Goal: Task Accomplishment & Management: Manage account settings

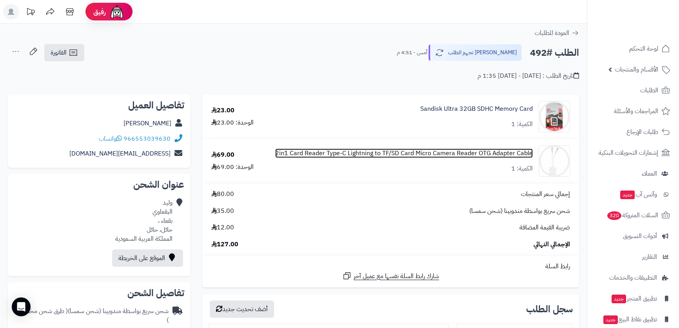
click at [496, 152] on link "2in1 Card Reader Type-C Lightning to TF/SD Card Micro Camera Reader OTG Adapter…" at bounding box center [404, 153] width 258 height 9
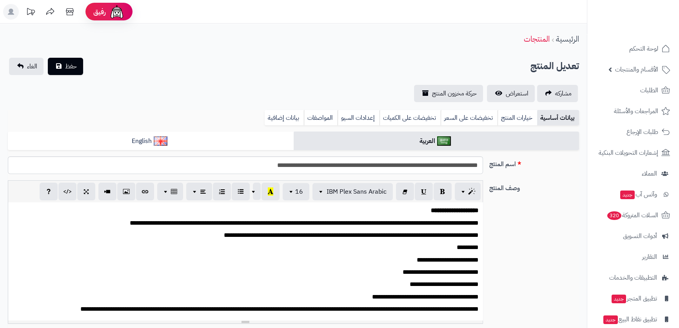
scroll to position [107, 0]
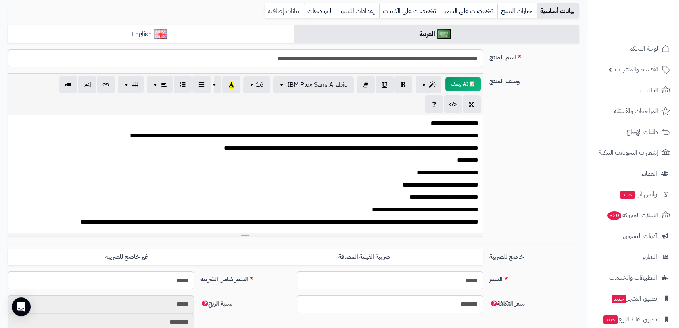
click at [284, 8] on link "بيانات إضافية" at bounding box center [284, 11] width 39 height 16
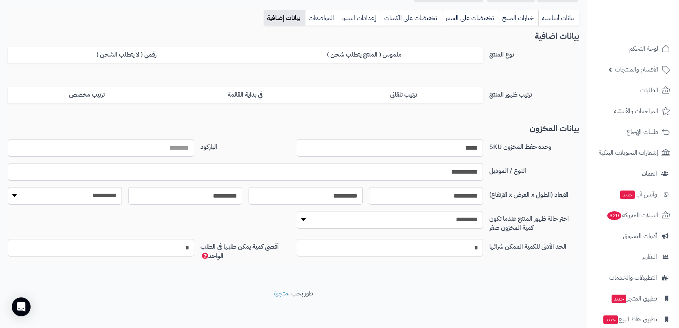
scroll to position [0, 0]
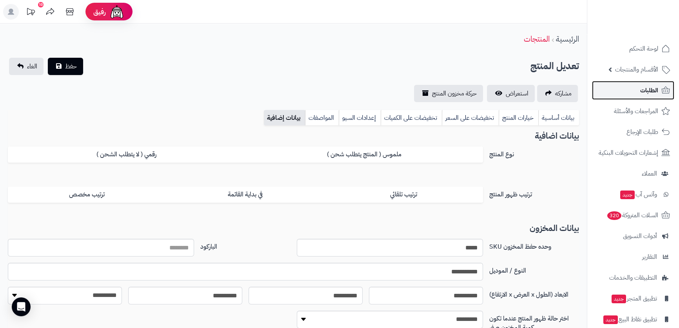
click at [658, 94] on span "الطلبات" at bounding box center [650, 90] width 18 height 11
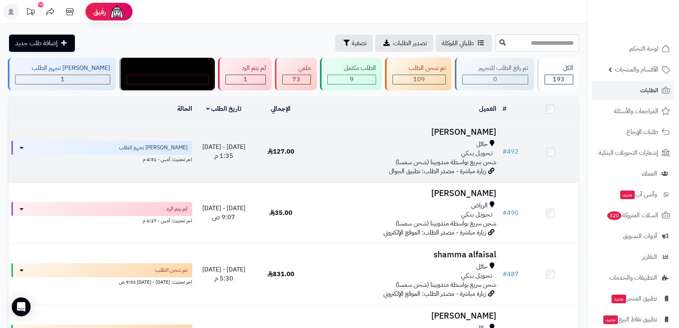
click at [466, 130] on h3 "وليد البقعاوي" at bounding box center [405, 131] width 184 height 9
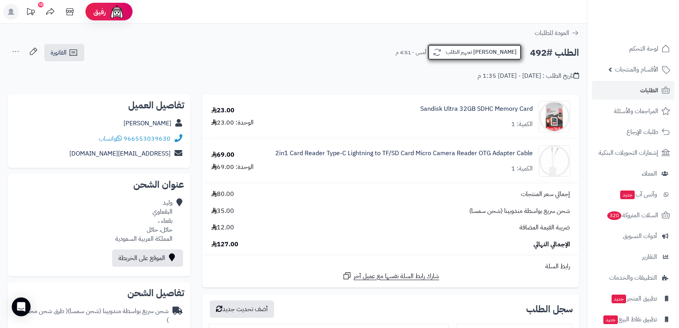
click at [488, 55] on button "[PERSON_NAME] تجهيز الطلب" at bounding box center [475, 52] width 95 height 16
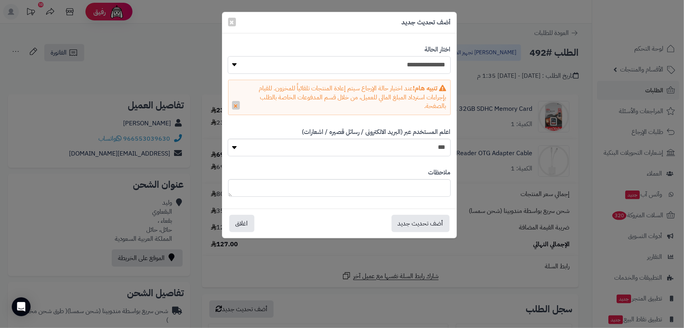
click at [420, 70] on select "**********" at bounding box center [339, 65] width 223 height 18
select select "*"
click at [228, 56] on select "**********" at bounding box center [339, 65] width 223 height 18
click at [402, 223] on button "أضف تحديث جديد" at bounding box center [421, 222] width 58 height 17
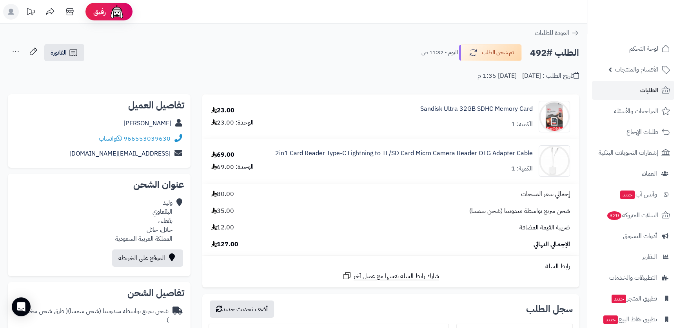
click at [647, 89] on span "الطلبات" at bounding box center [650, 90] width 18 height 11
